Goal: Information Seeking & Learning: Learn about a topic

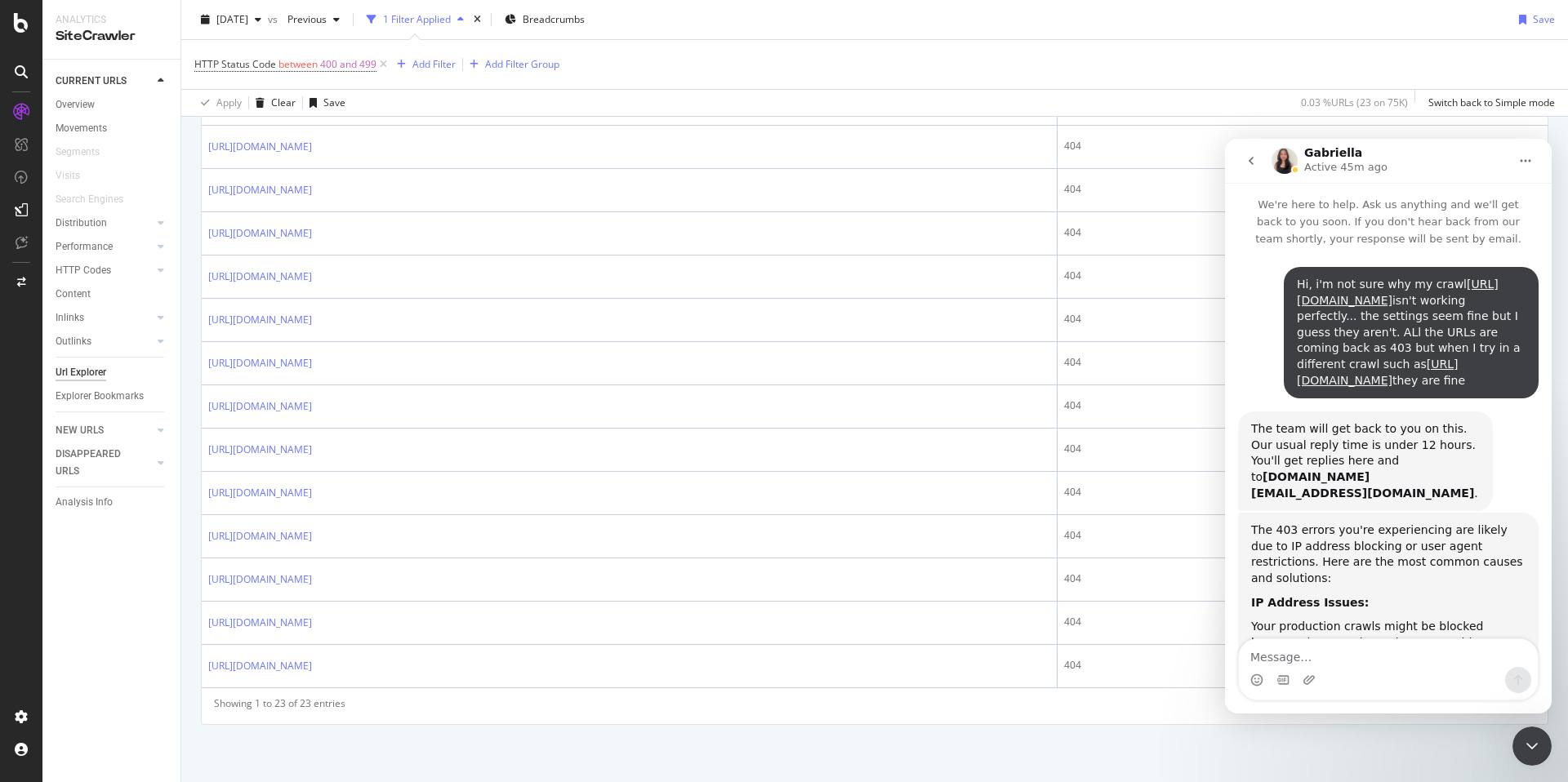
scroll to position [3, 0]
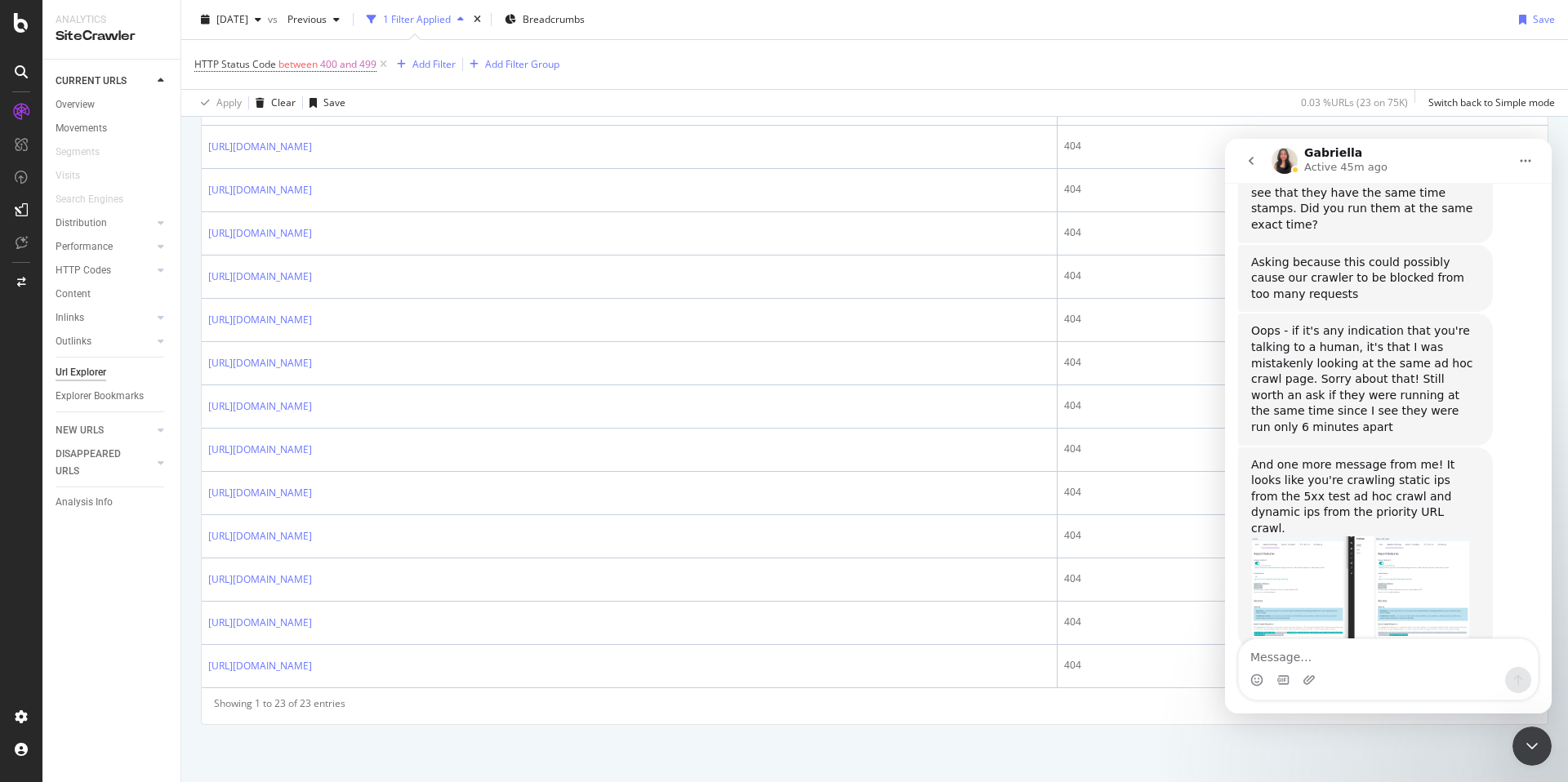
click at [1309, 395] on div "Oops - if it's any indication that you're talking to a human, it's that I was m…" at bounding box center [1365, 379] width 229 height 112
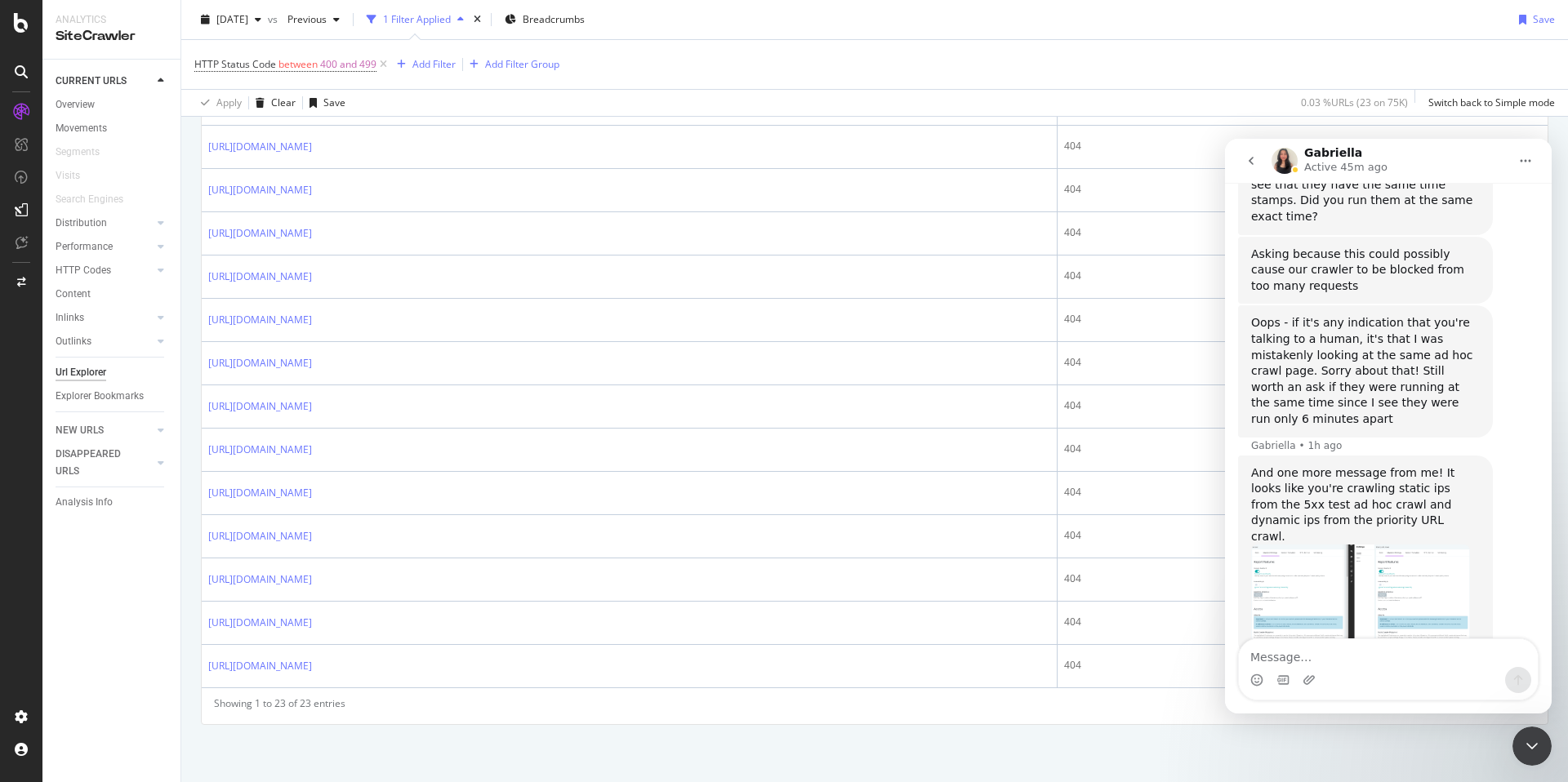
click at [1426, 545] on img "Gabriella says…" at bounding box center [1360, 597] width 219 height 104
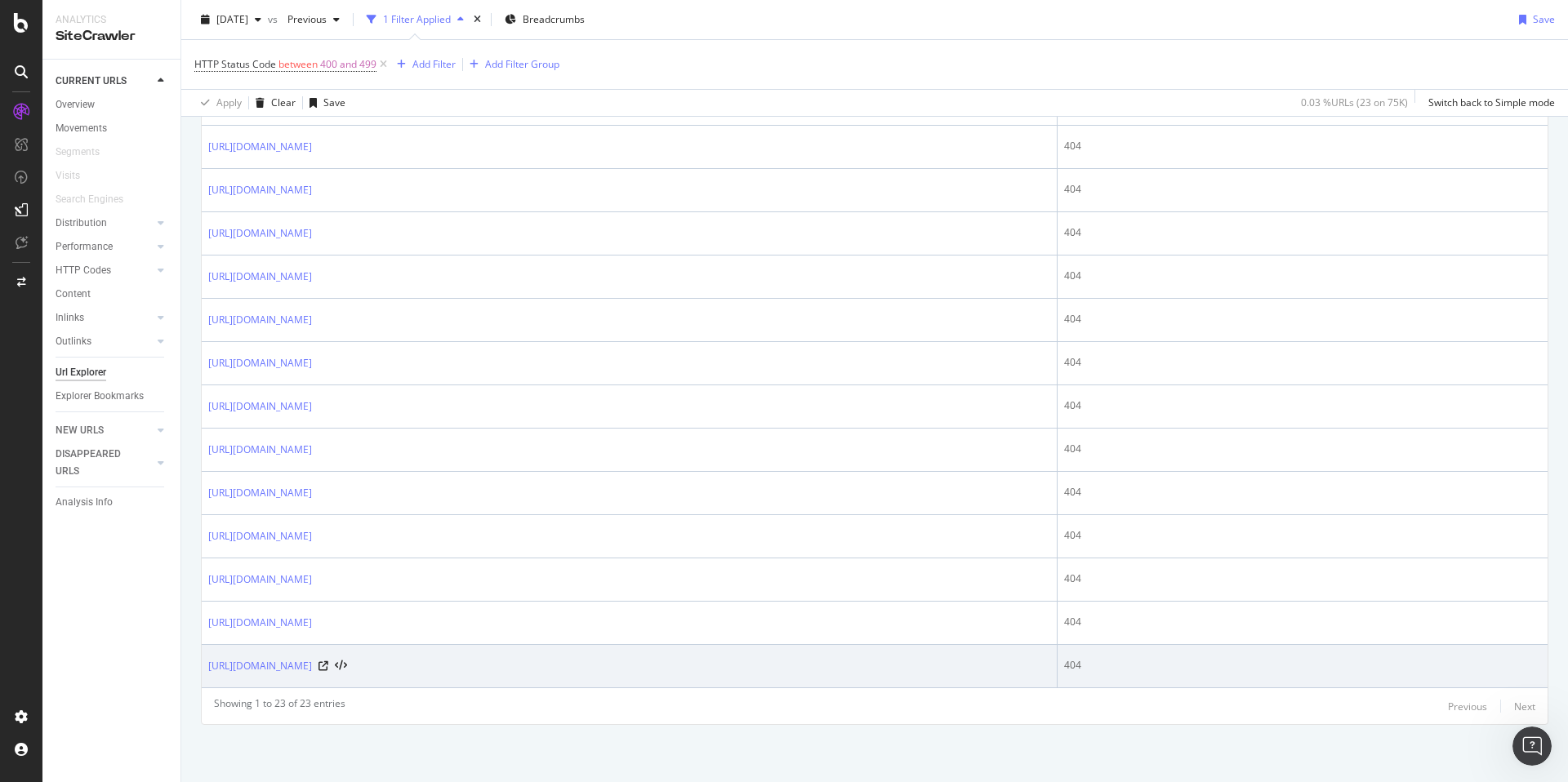
scroll to position [1155, 0]
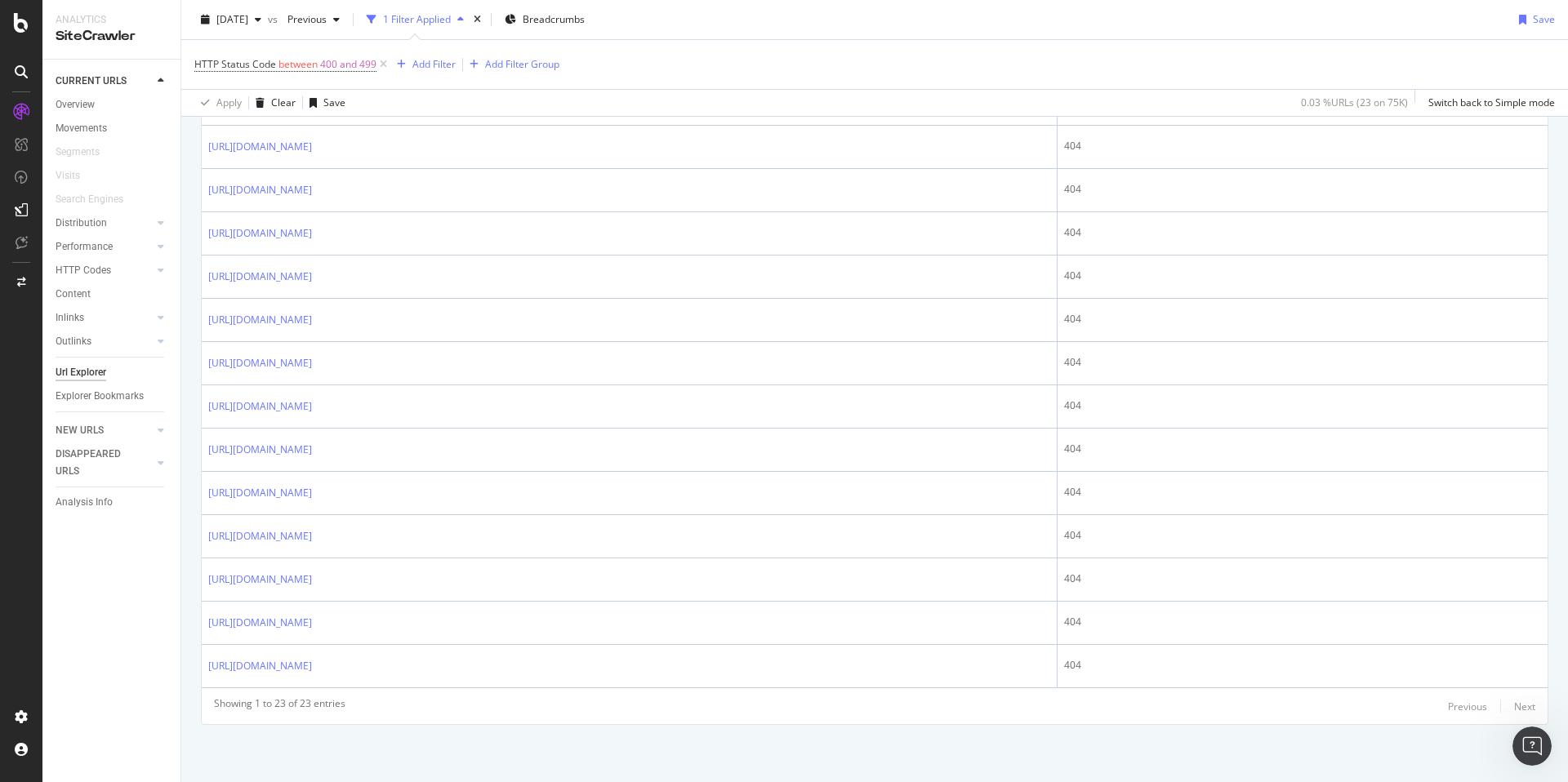
click at [1523, 737] on div "Open Intercom Messenger" at bounding box center [1532, 747] width 54 height 54
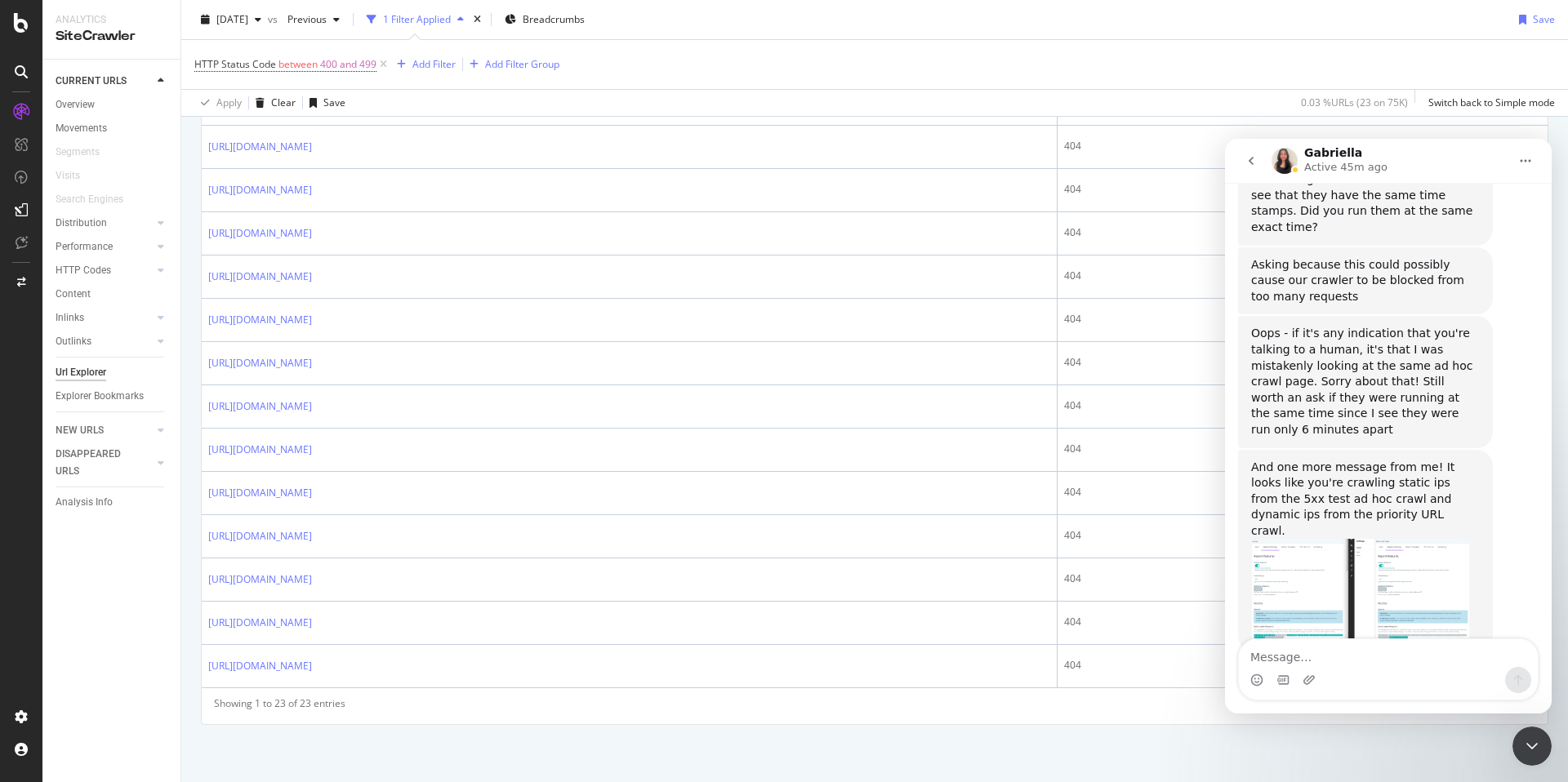
click at [1391, 659] on textarea "Message…" at bounding box center [1388, 654] width 299 height 28
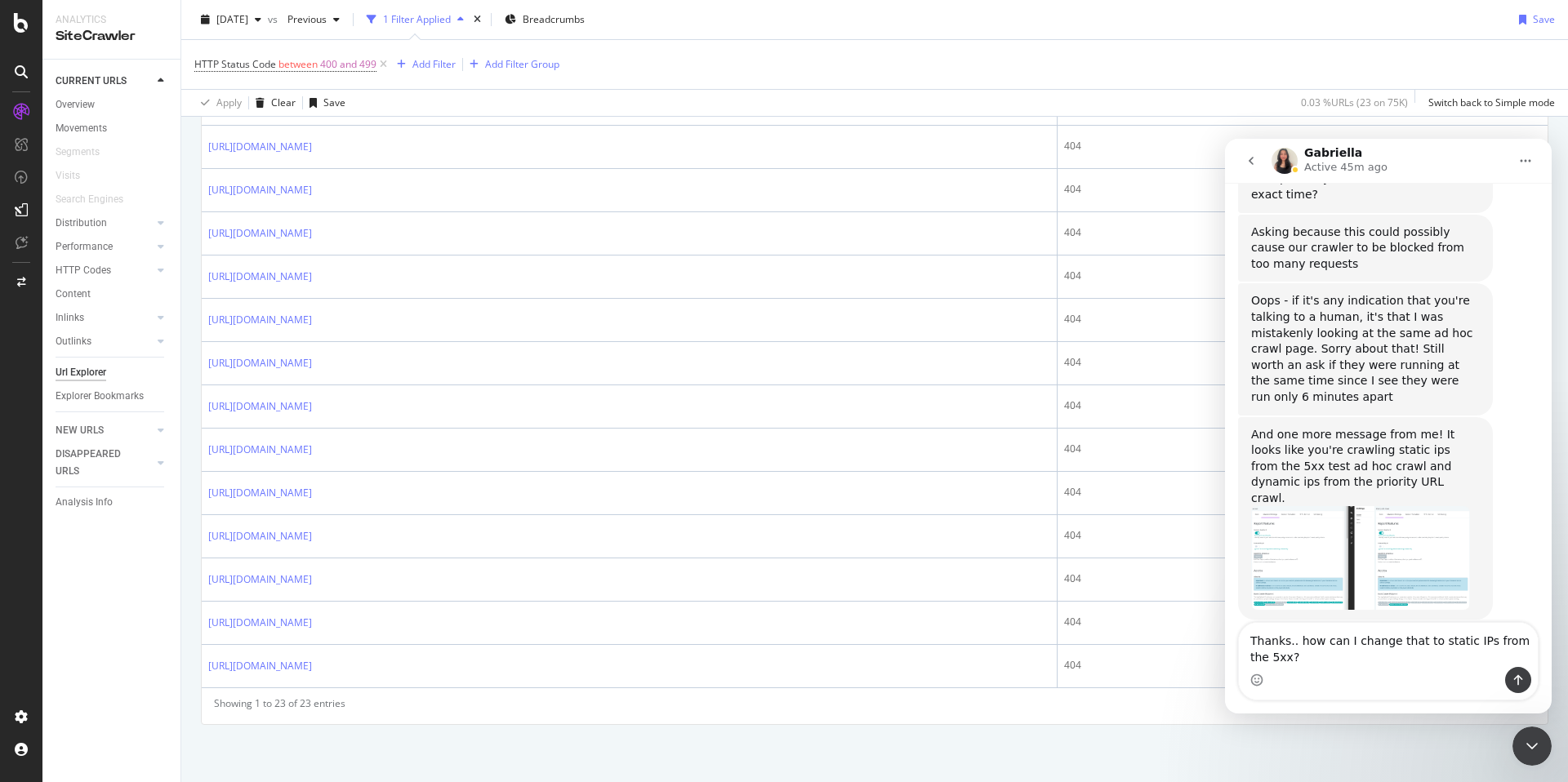
scroll to position [1203, 0]
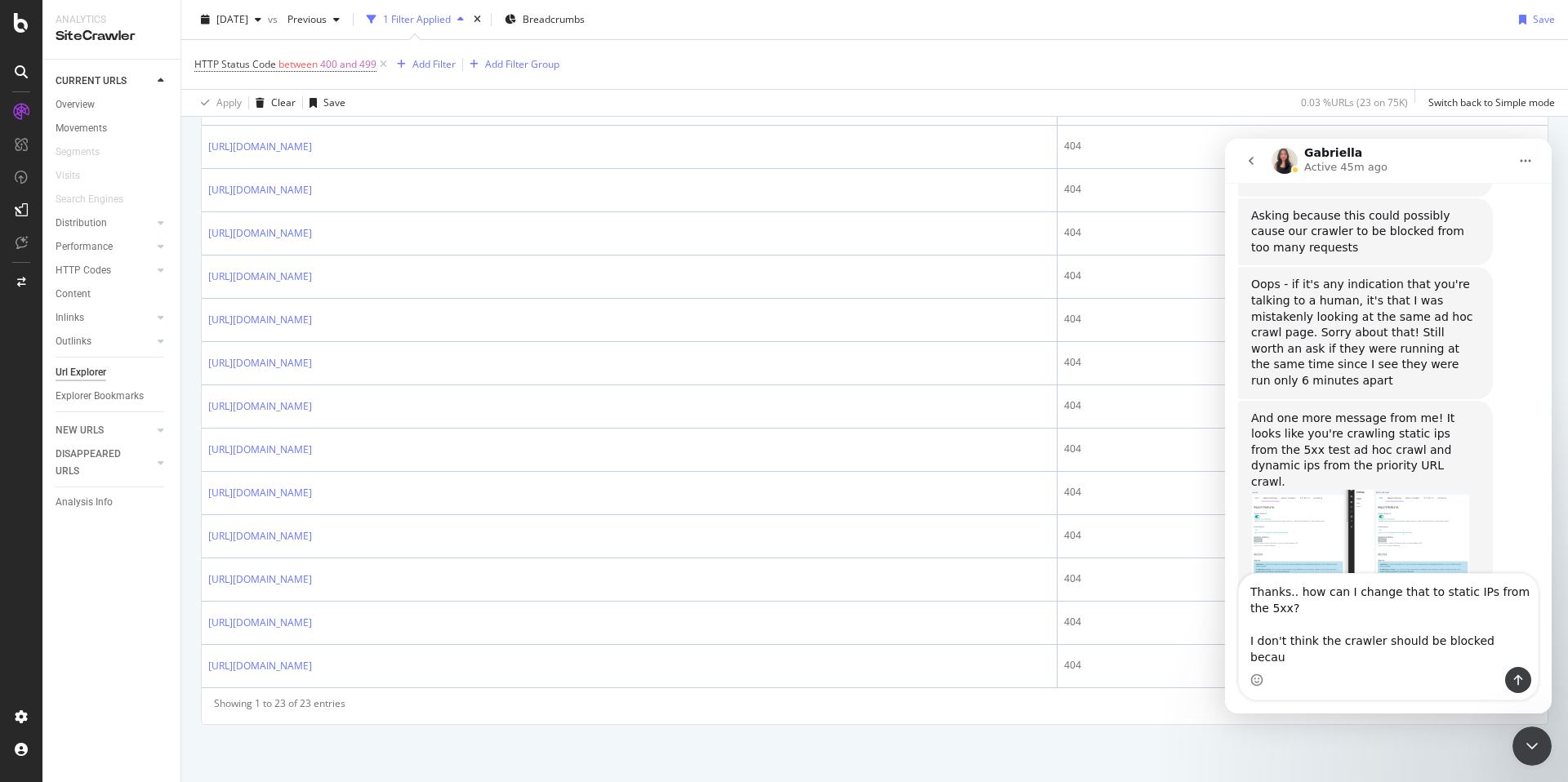
click at [1390, 655] on textarea "Thanks.. how can I change that to static IPs from the 5xx? I don't think the cr…" at bounding box center [1388, 620] width 299 height 93
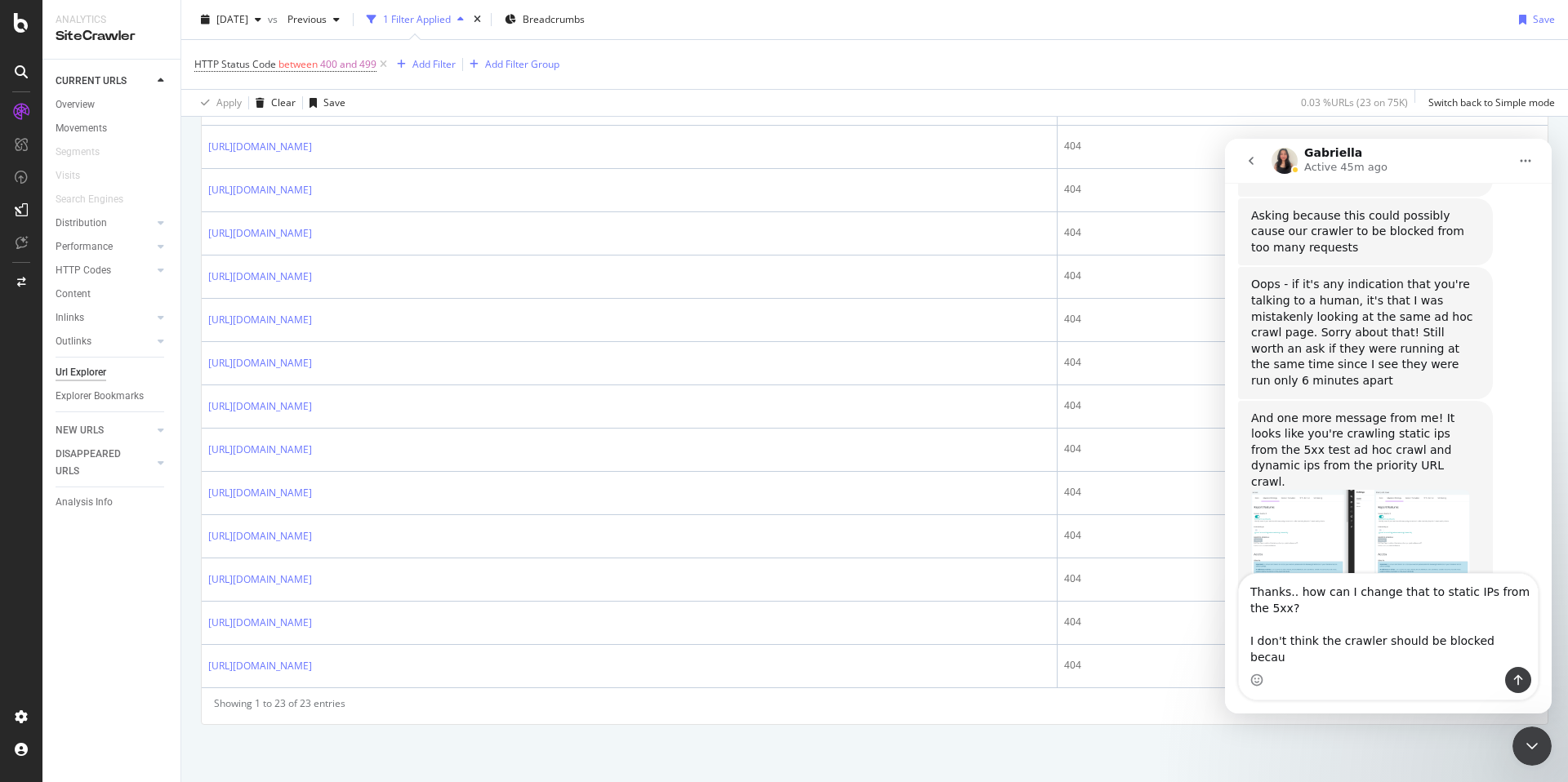
click at [1390, 655] on textarea "Thanks.. how can I change that to static IPs from the 5xx? I don't think the cr…" at bounding box center [1388, 620] width 299 height 93
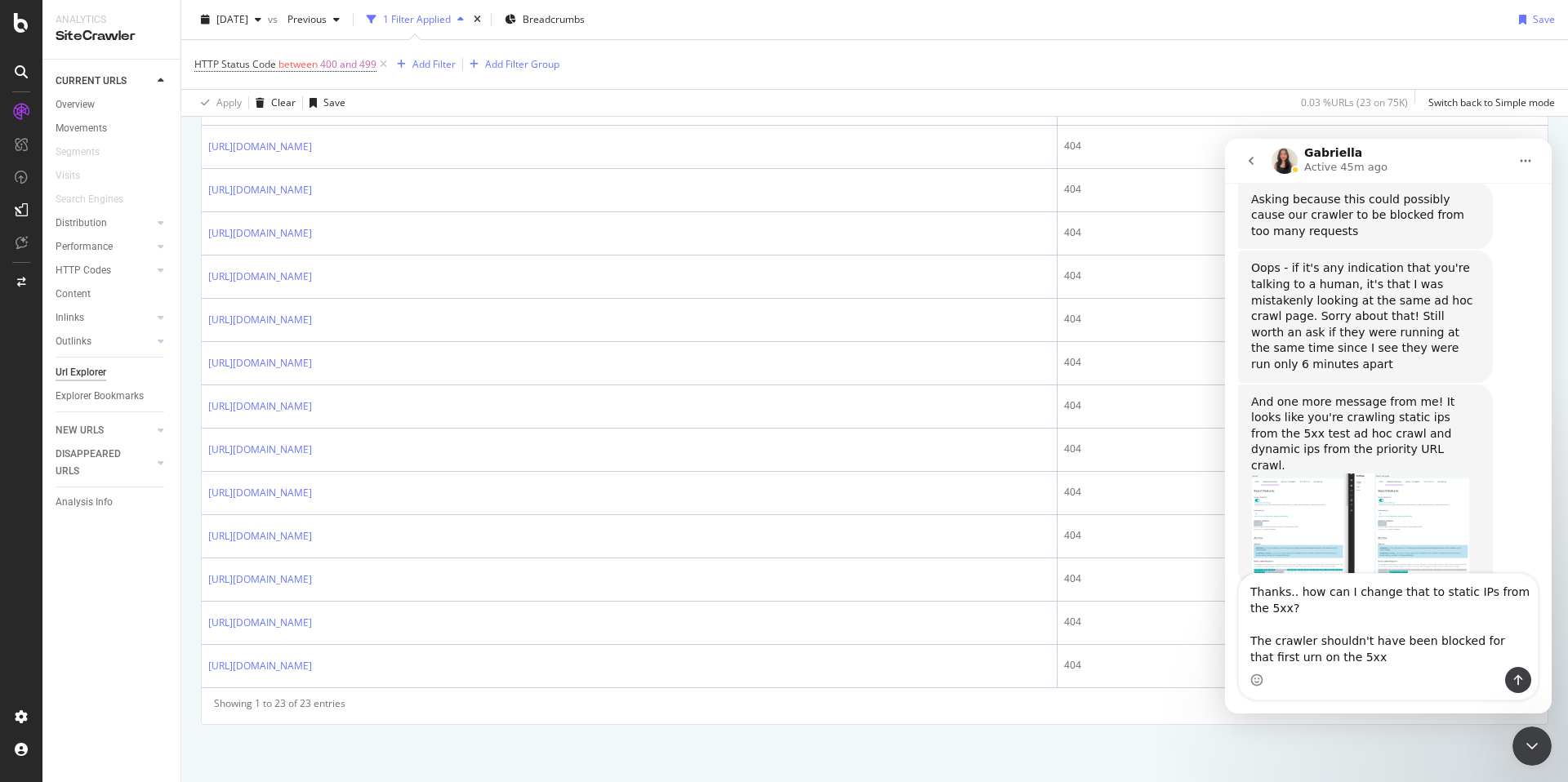
click at [1282, 658] on textarea "Thanks.. how can I change that to static IPs from the 5xx? The crawler shouldn'…" at bounding box center [1388, 620] width 299 height 93
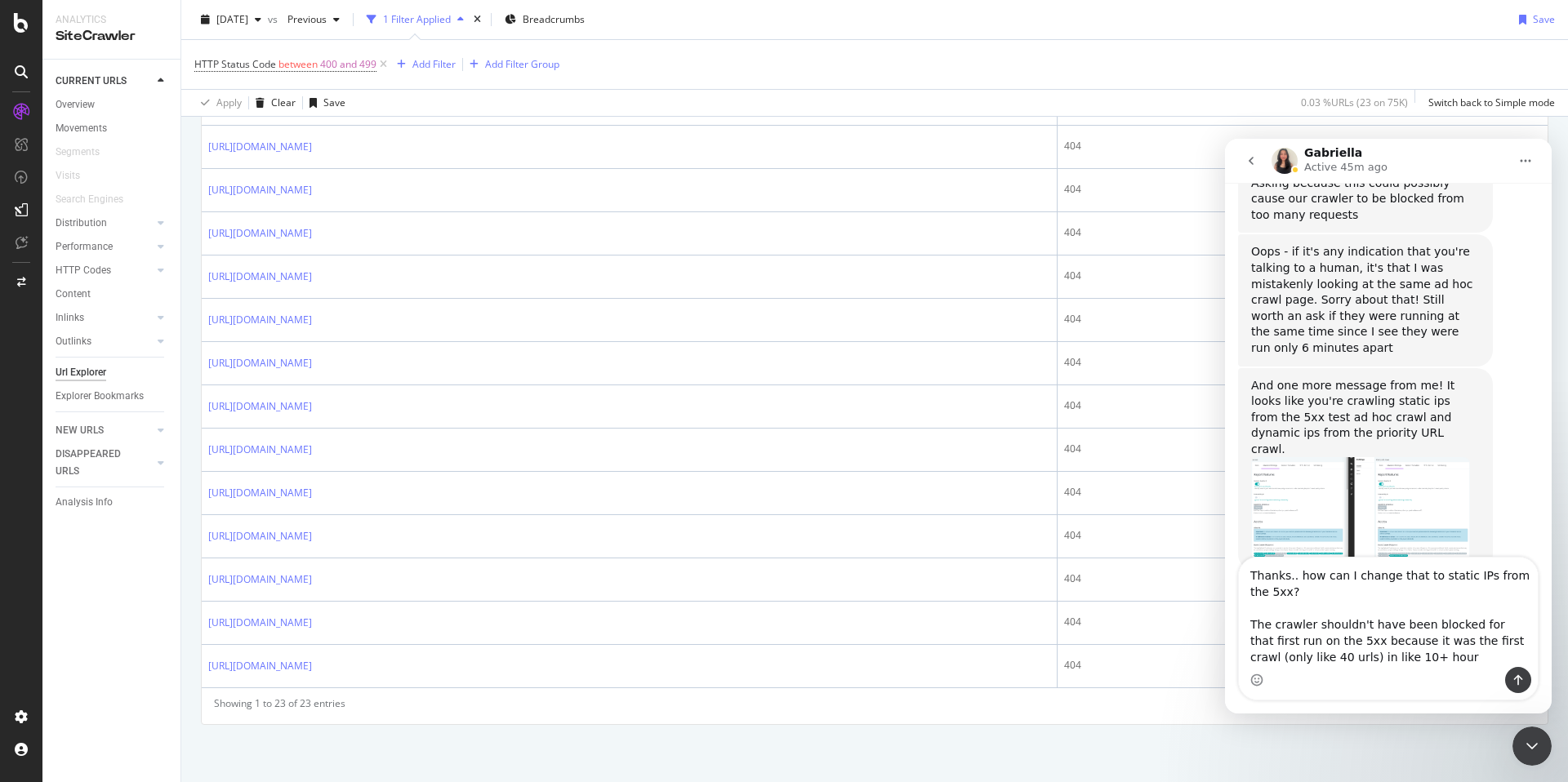
type textarea "Thanks.. how can I change that to static IPs from the 5xx? The crawler shouldn'…"
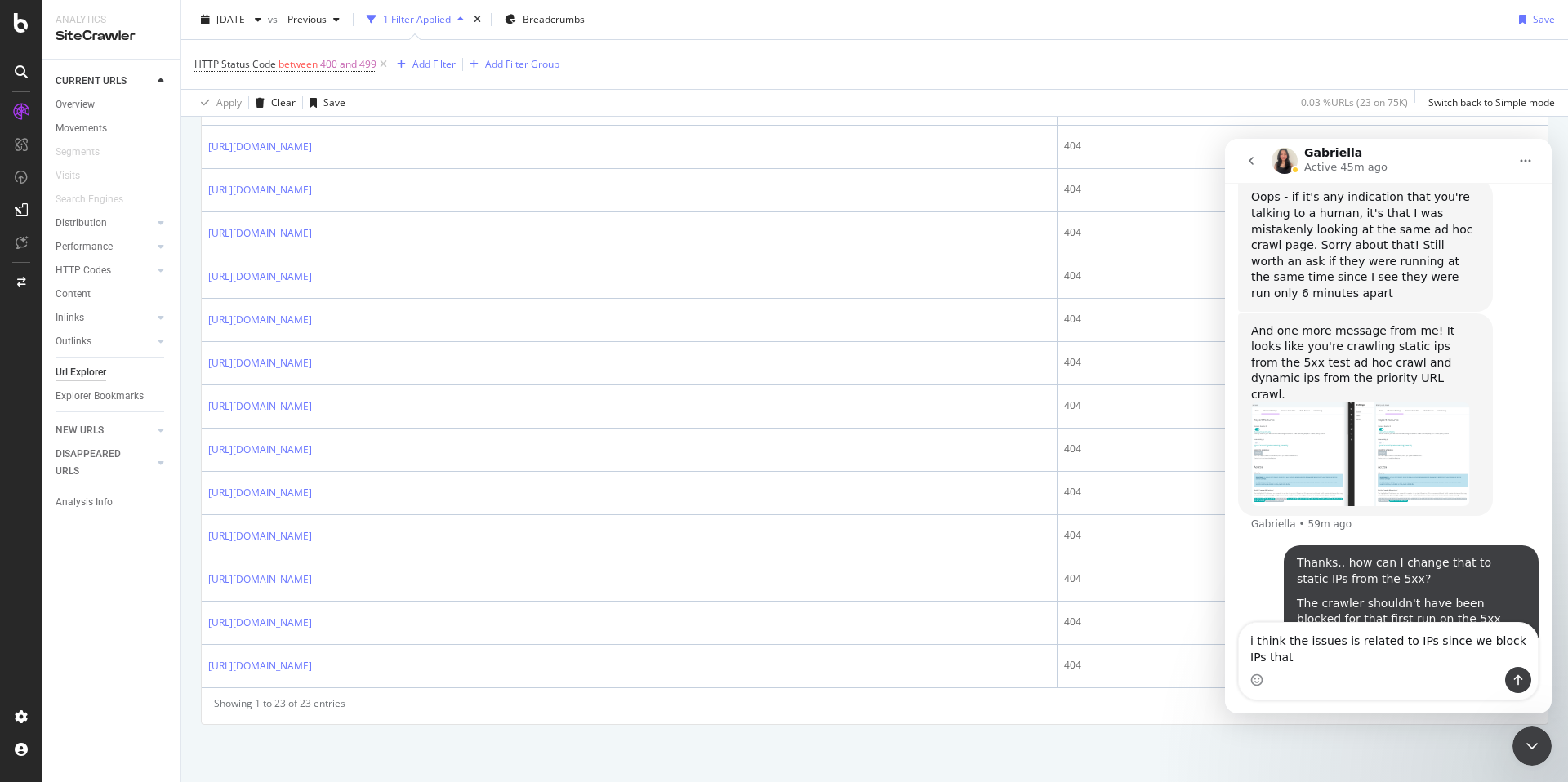
scroll to position [1307, 0]
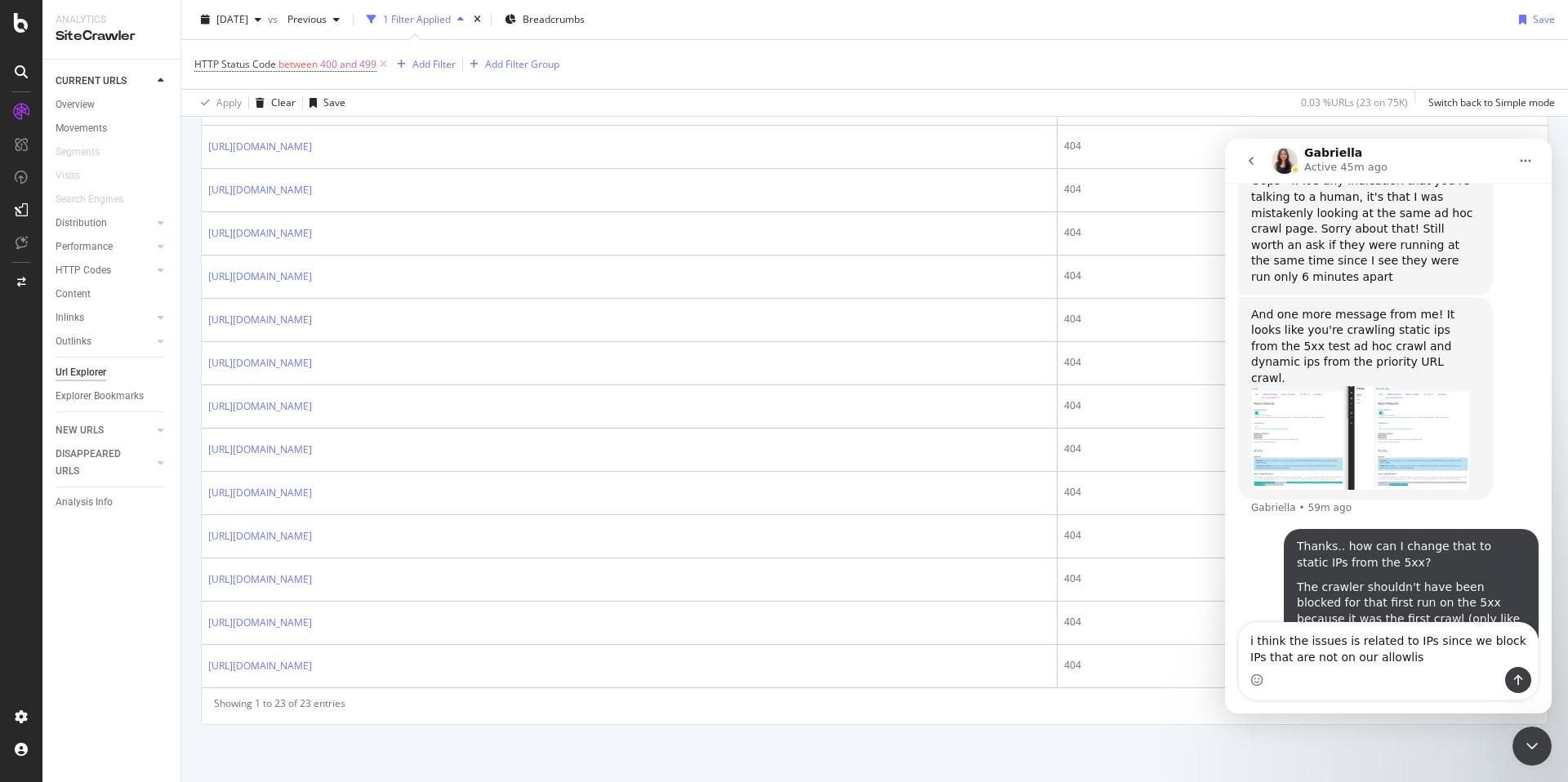
type textarea "i think the issues is related to IPs since we block IPs that are not on our all…"
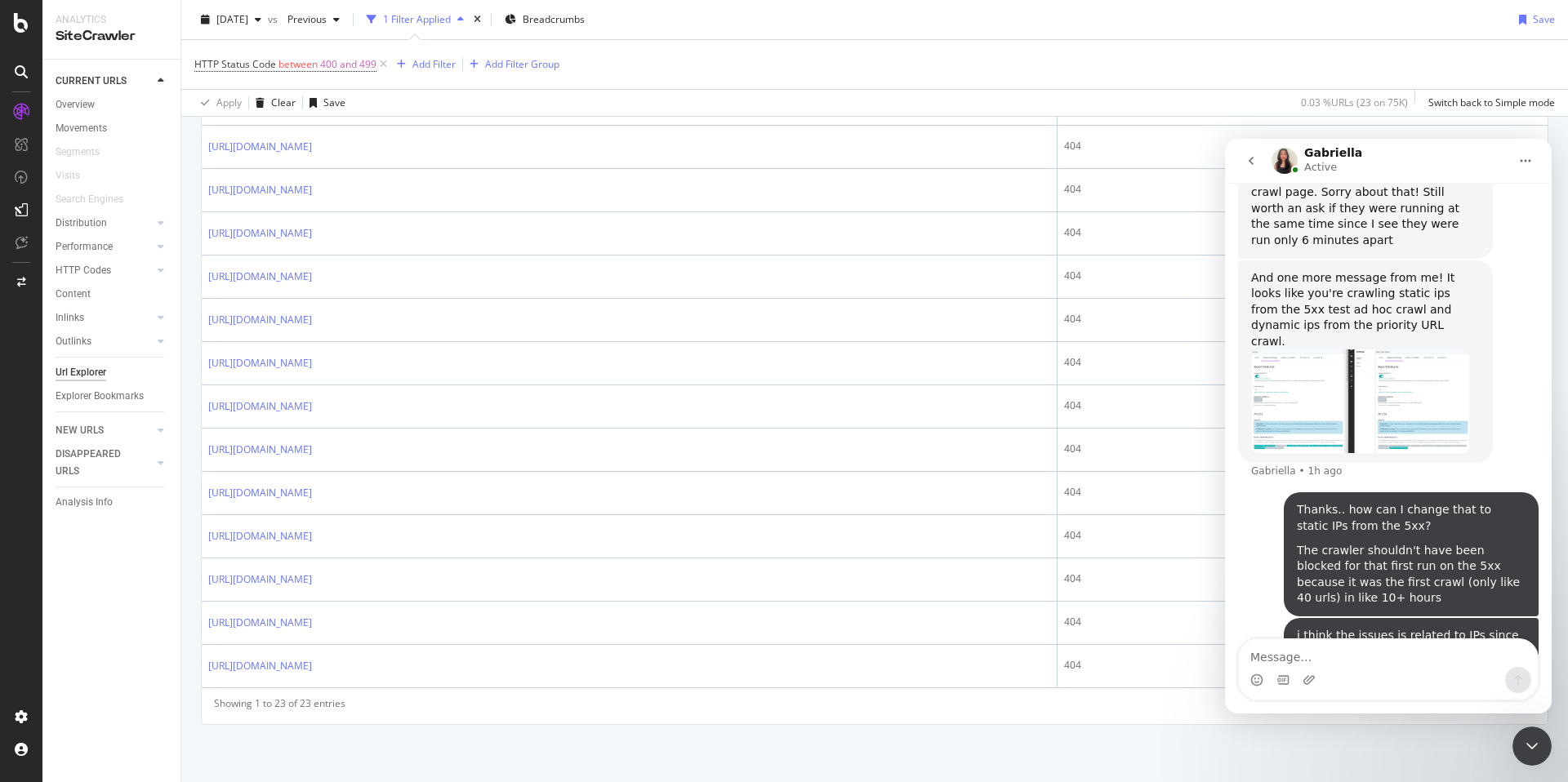
click at [1149, 57] on div "HTTP Status Code between 400 and 499 Add Filter Add Filter Group" at bounding box center [874, 64] width 1361 height 49
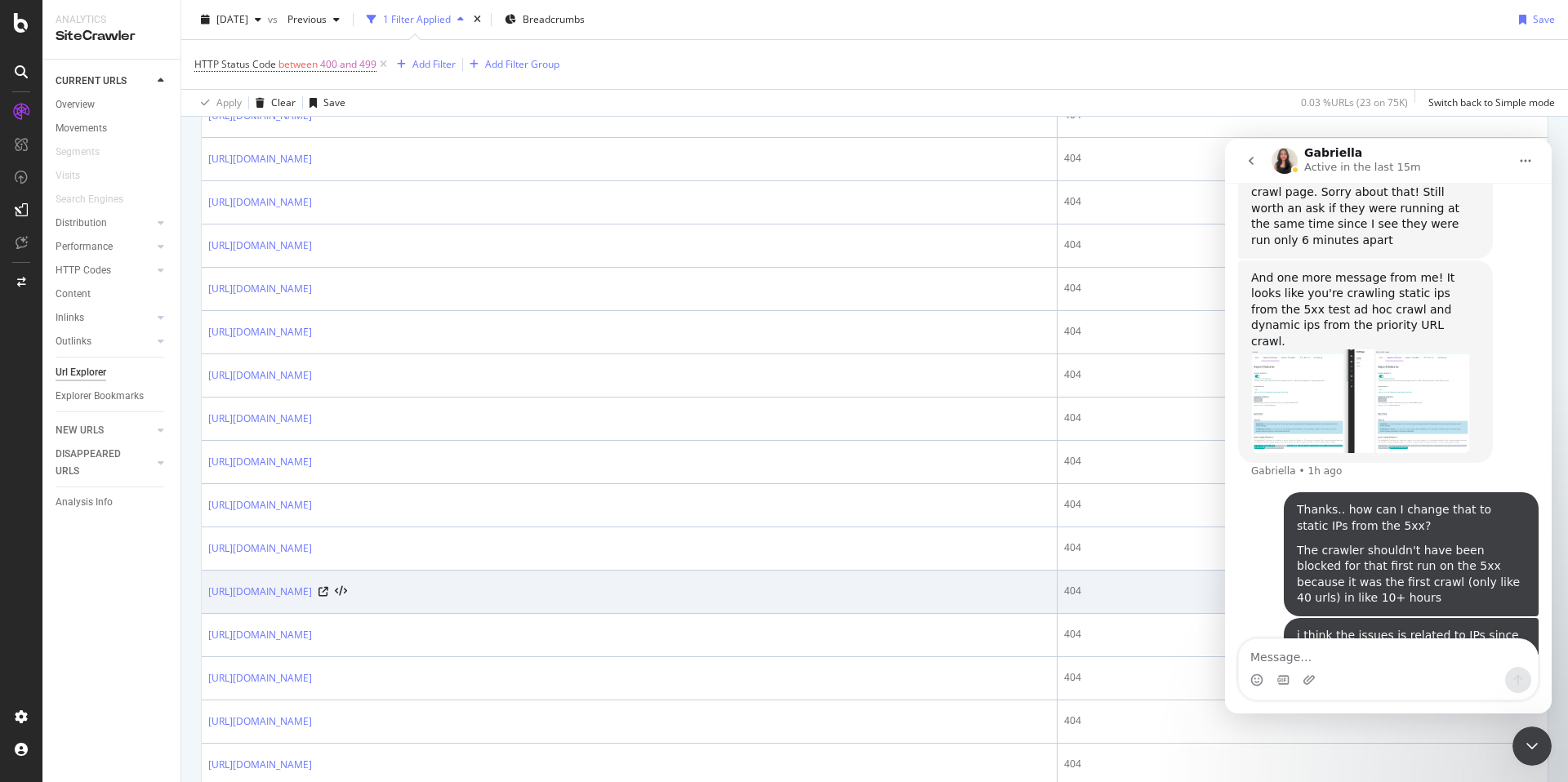
scroll to position [713, 0]
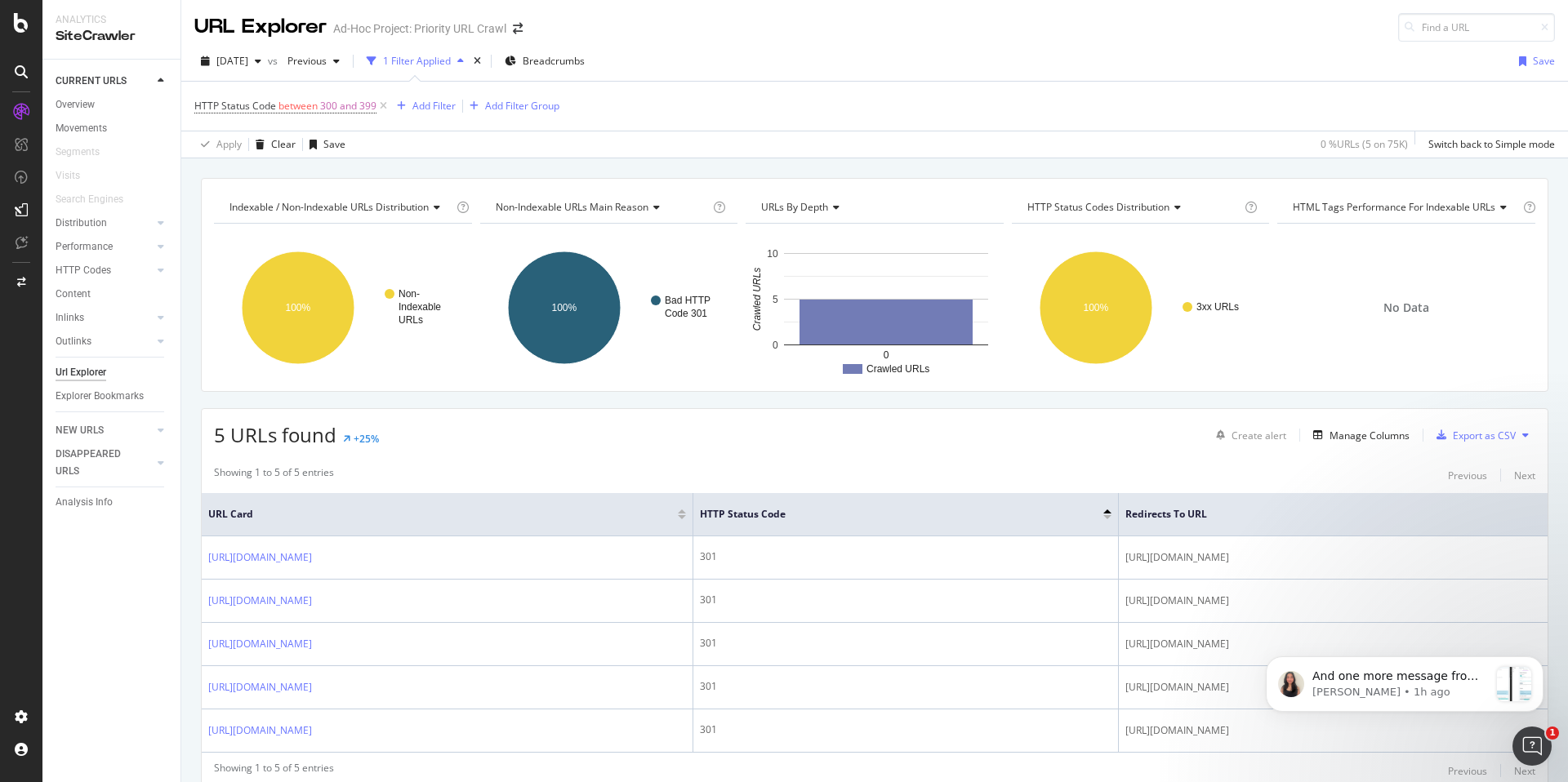
scroll to position [64, 0]
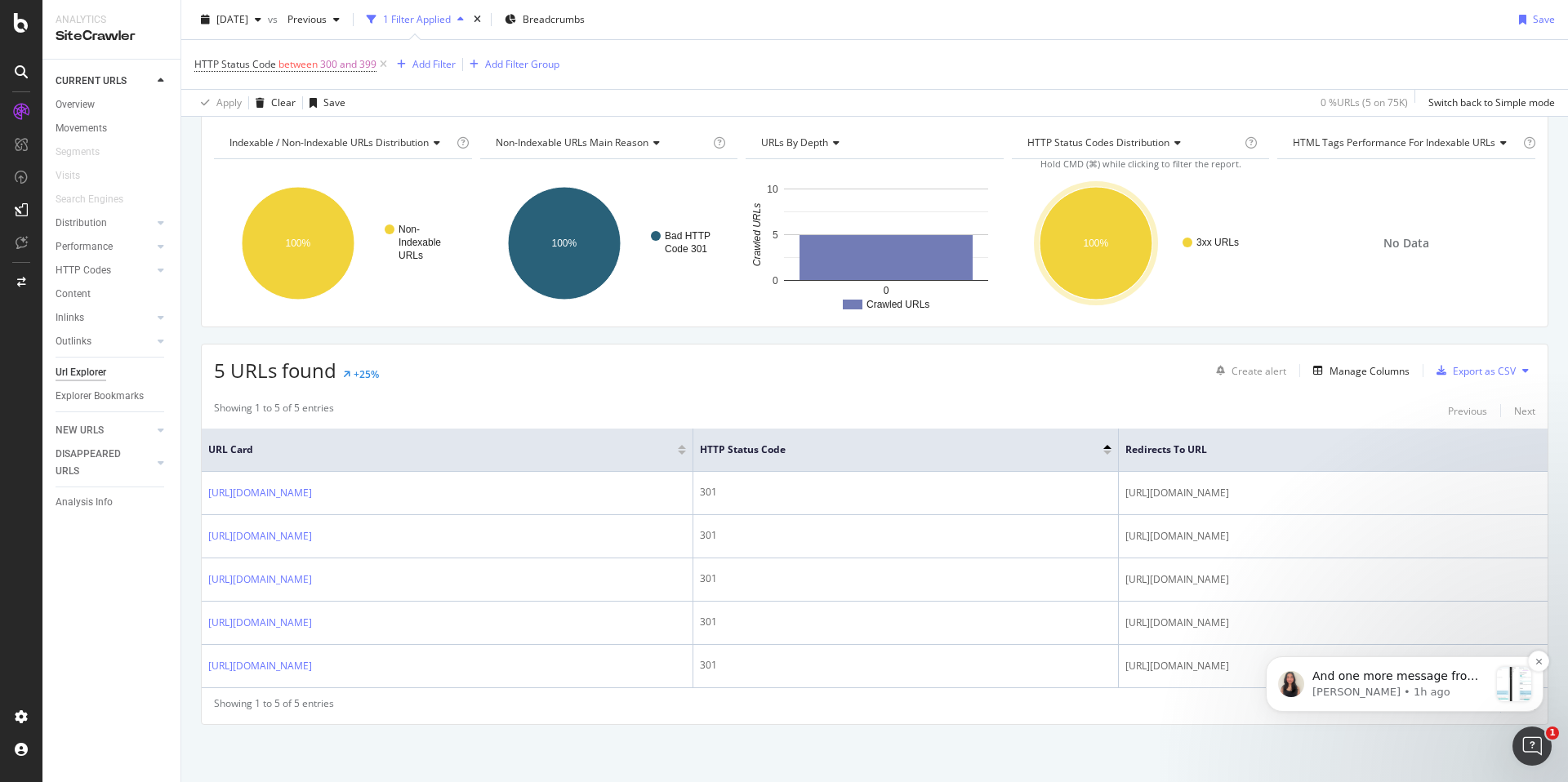
click at [1402, 677] on p "And one more message from me! It looks like you're crawling static ips from the…" at bounding box center [1401, 677] width 177 height 17
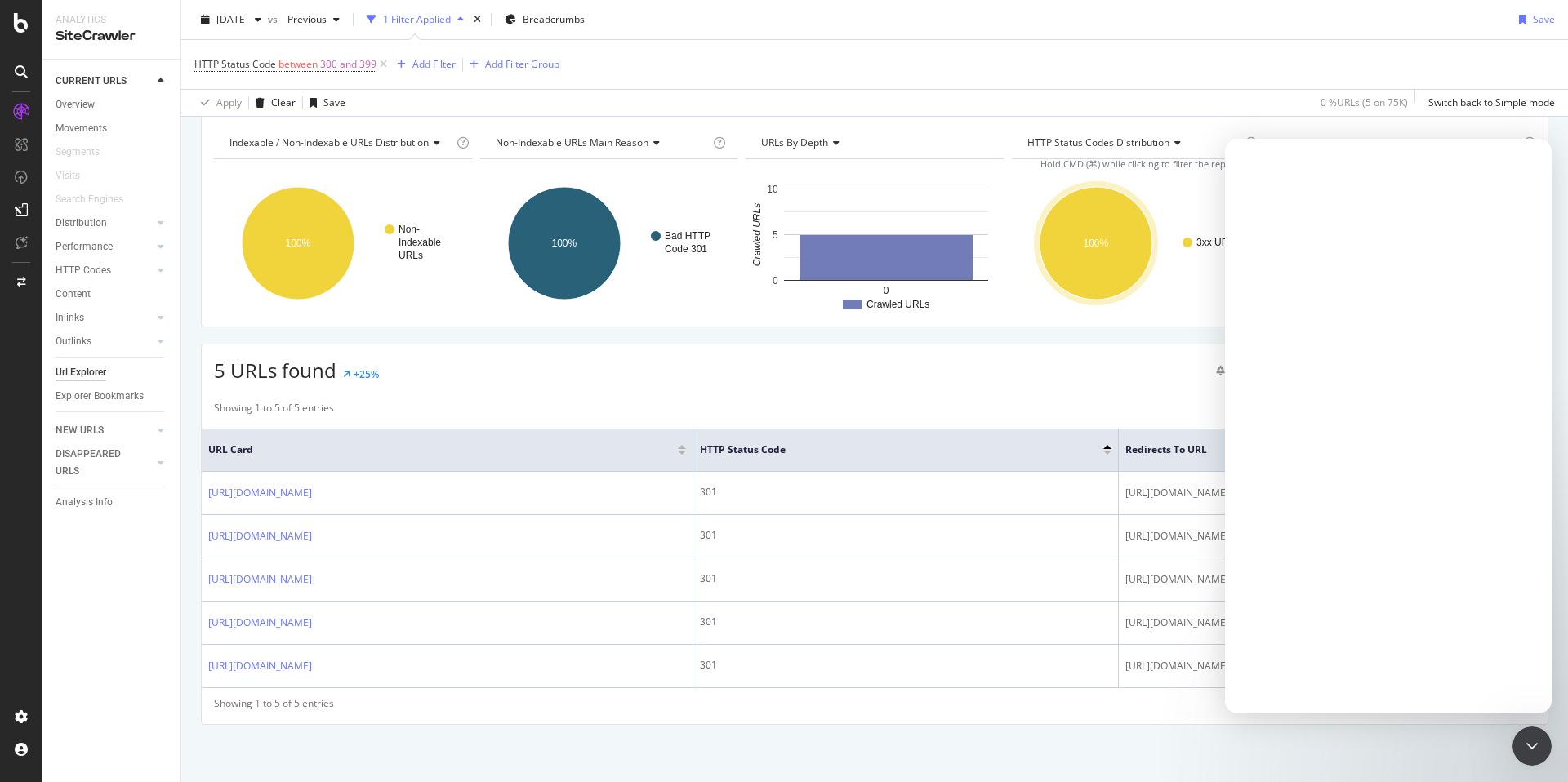
scroll to position [0, 0]
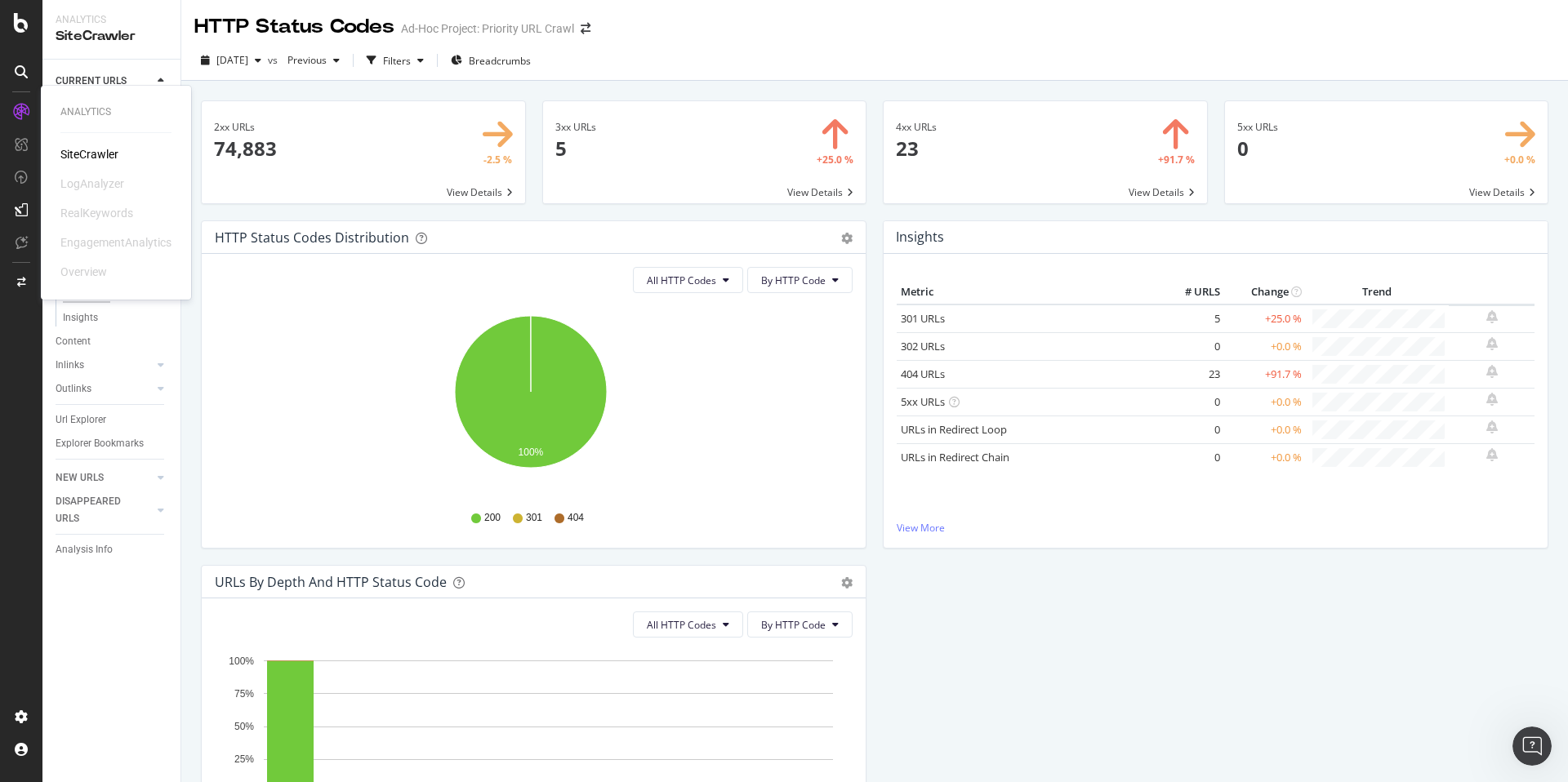
click at [75, 149] on div "SiteCrawler" at bounding box center [89, 154] width 58 height 17
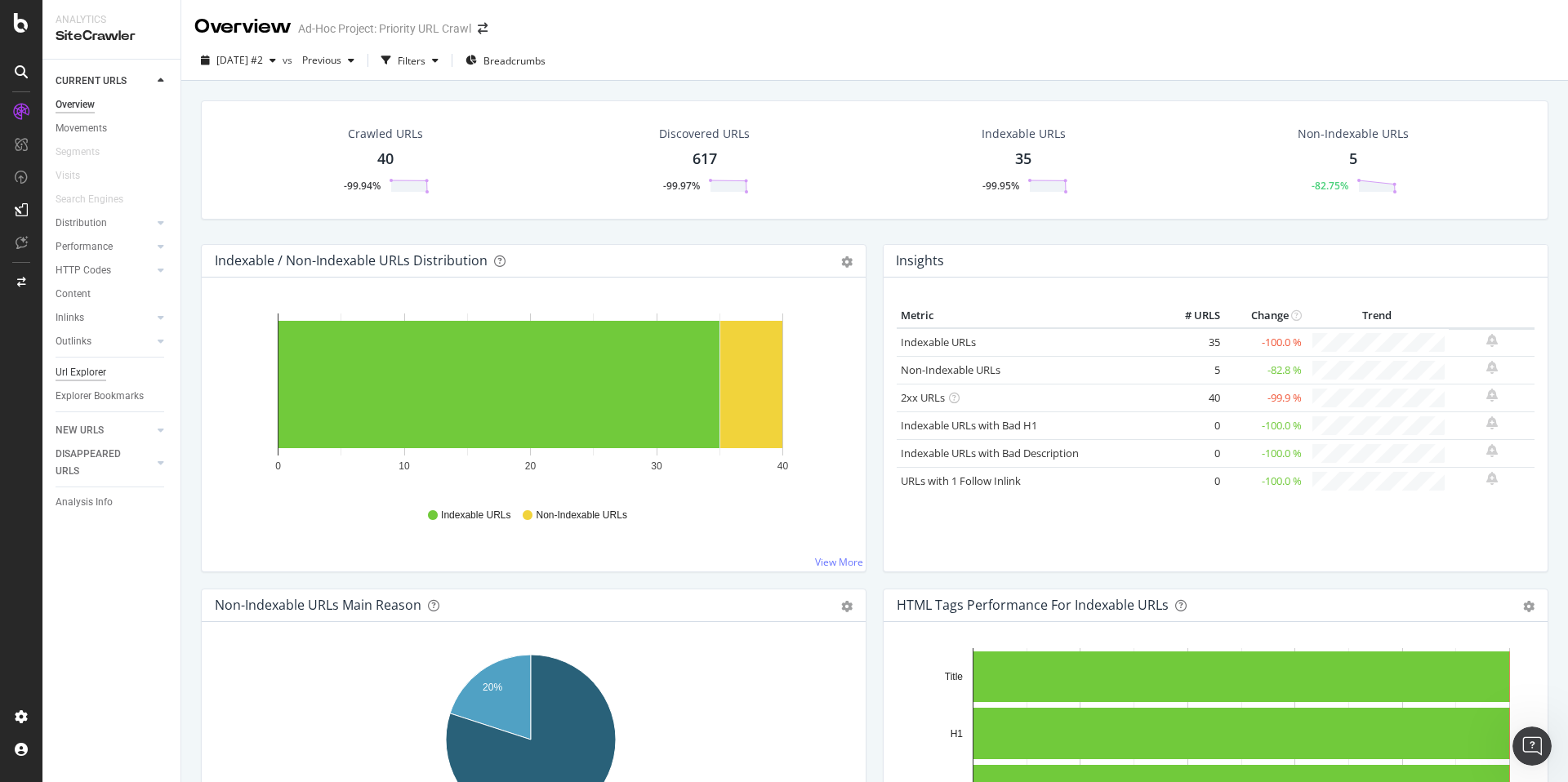
click at [95, 372] on div "Url Explorer" at bounding box center [81, 373] width 50 height 17
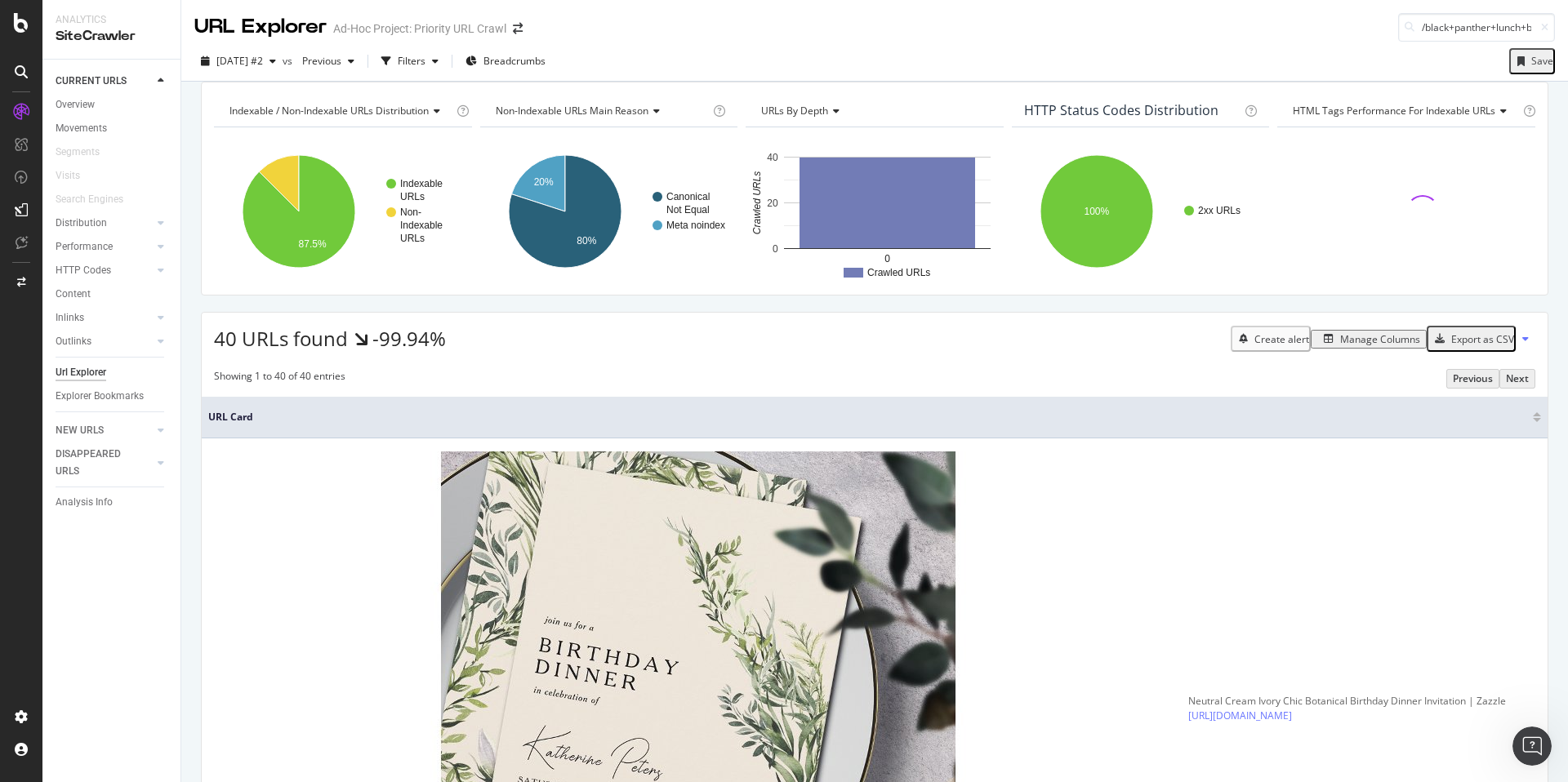
scroll to position [0, 23]
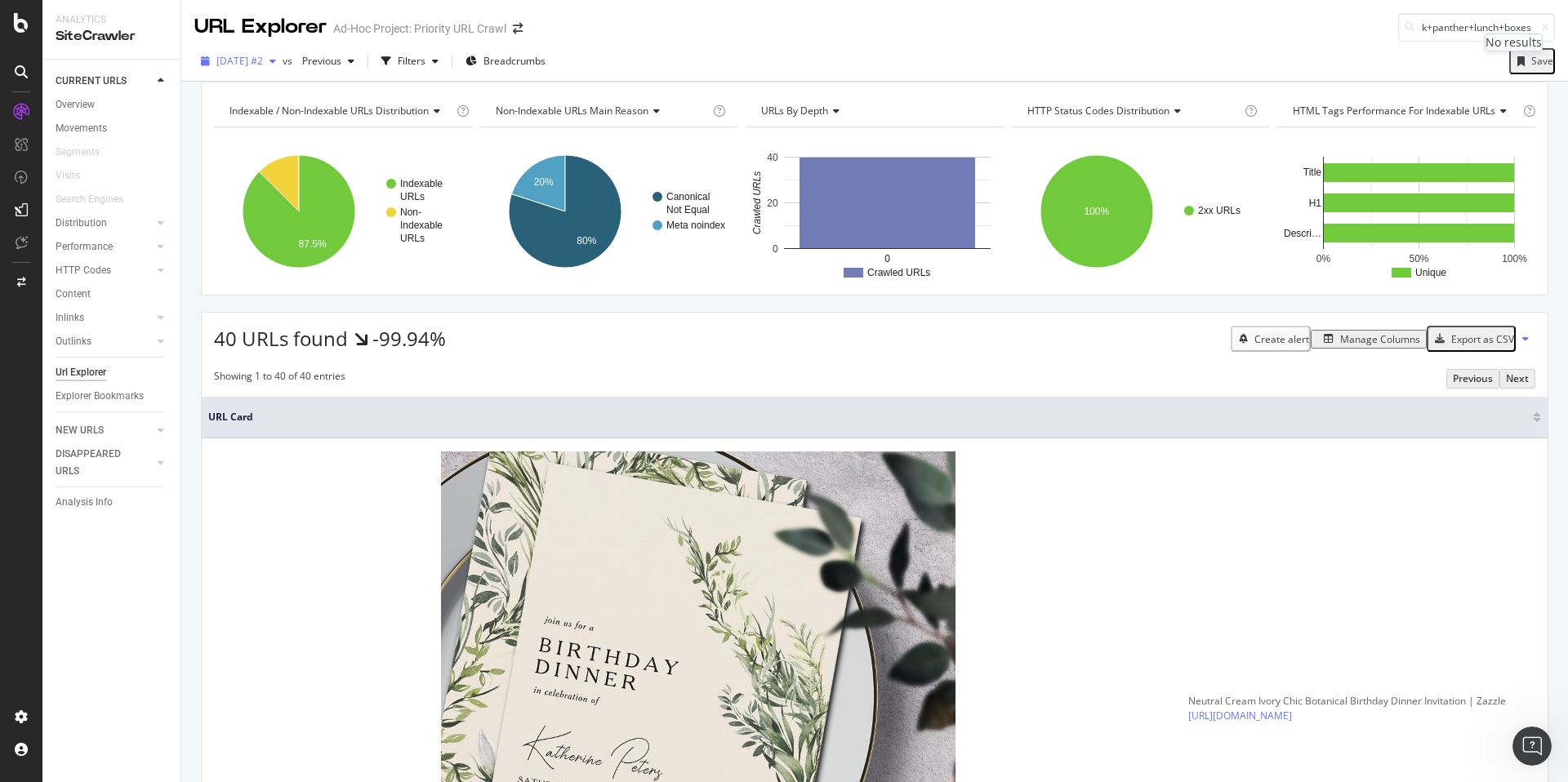
type input "/black+panther+lunch+boxes"
click at [277, 68] on div "2025 Aug. 13th #2" at bounding box center [238, 61] width 88 height 24
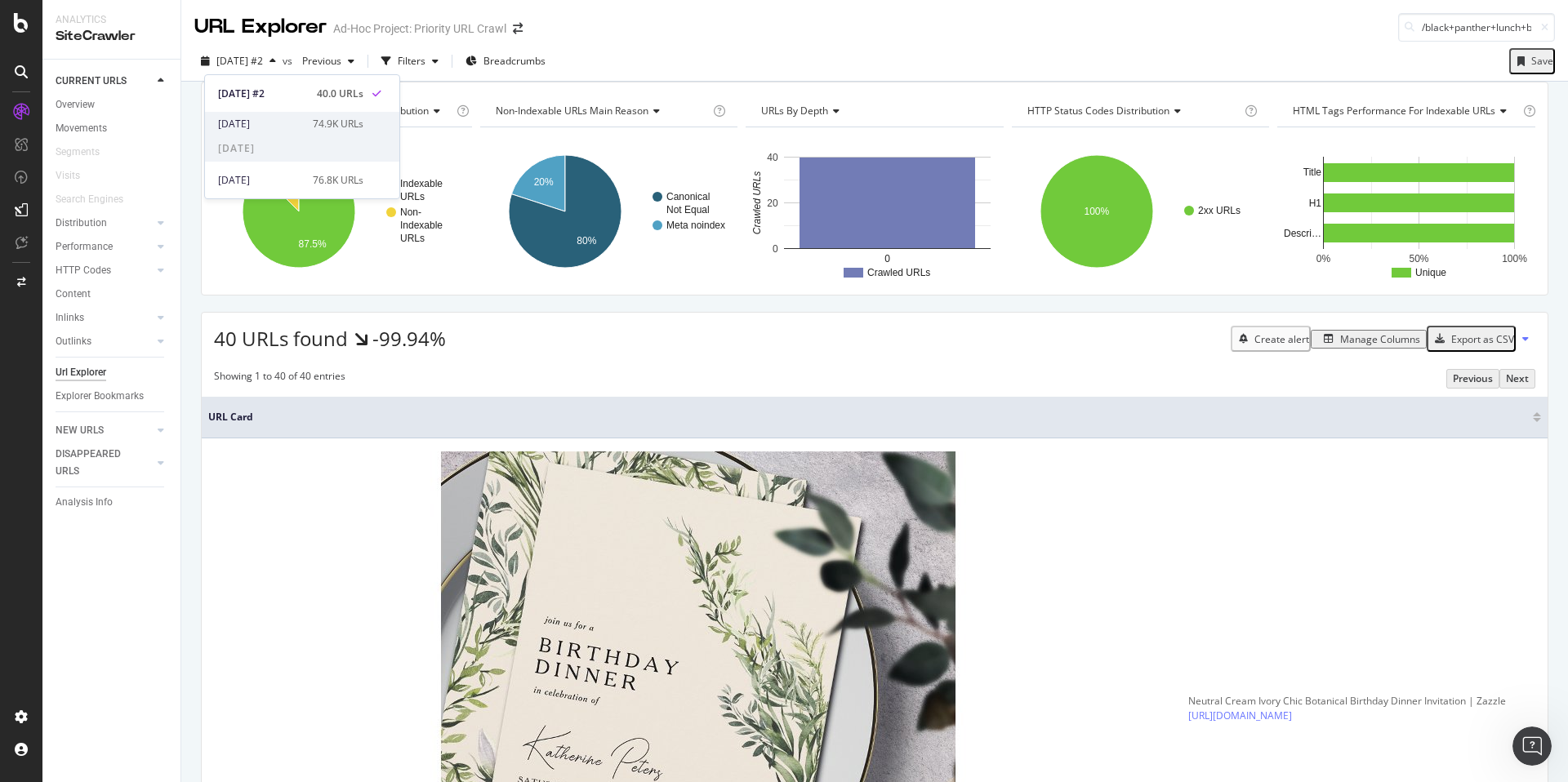
click at [348, 126] on div "74.9K URLs" at bounding box center [338, 125] width 50 height 15
